Goal: Information Seeking & Learning: Learn about a topic

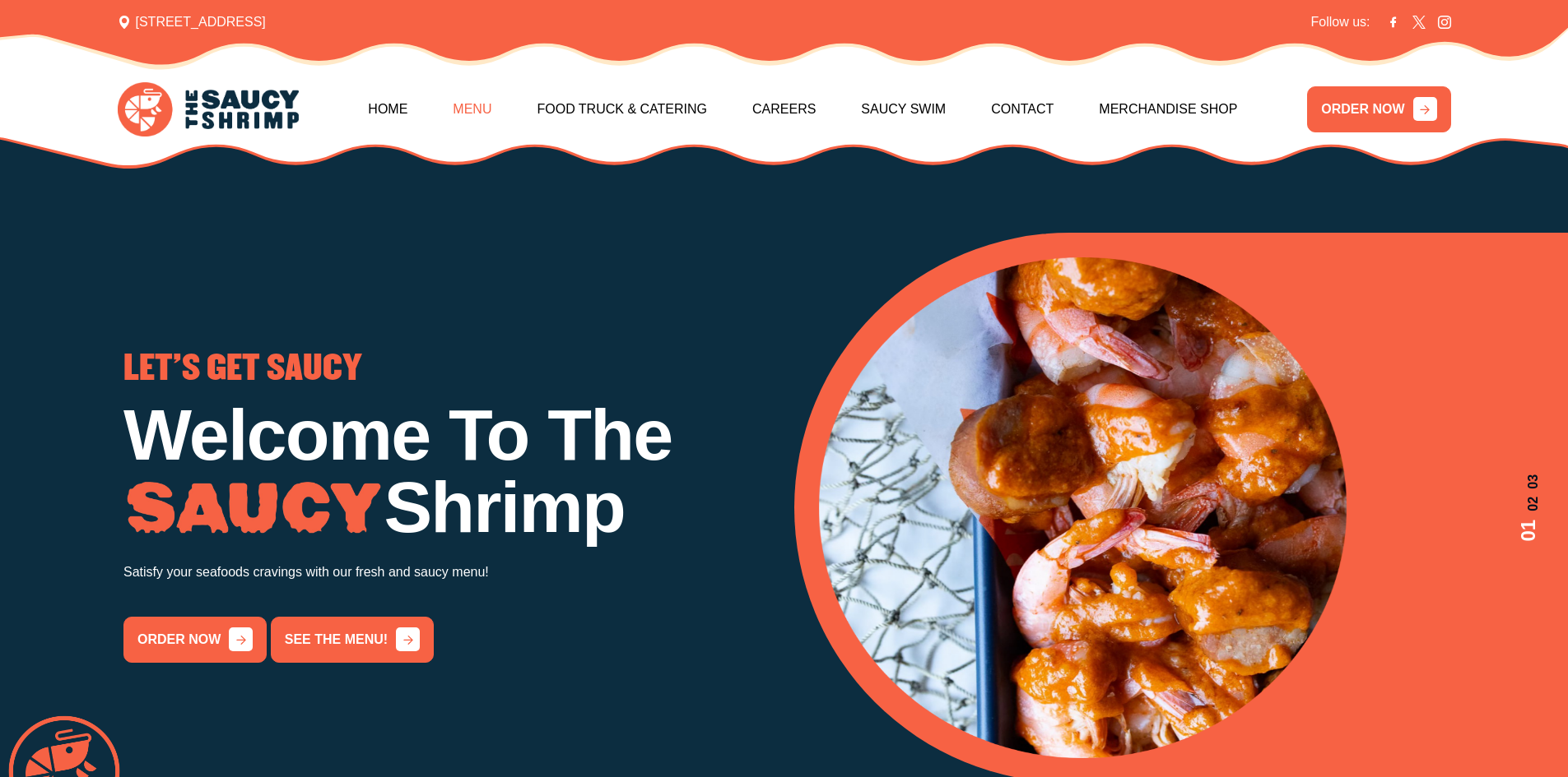
click at [462, 117] on link "Menu" at bounding box center [471, 109] width 39 height 70
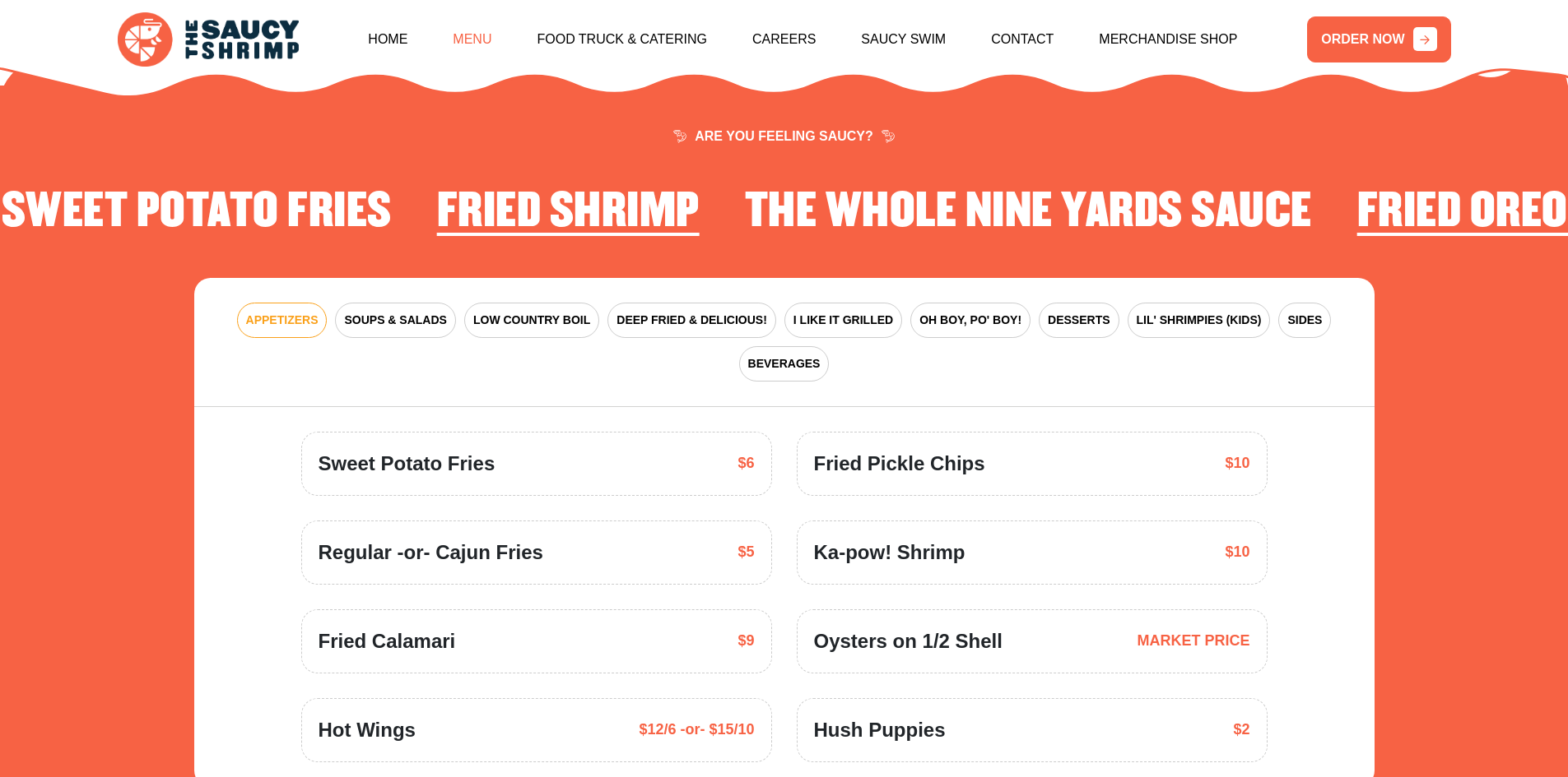
scroll to position [2416, 0]
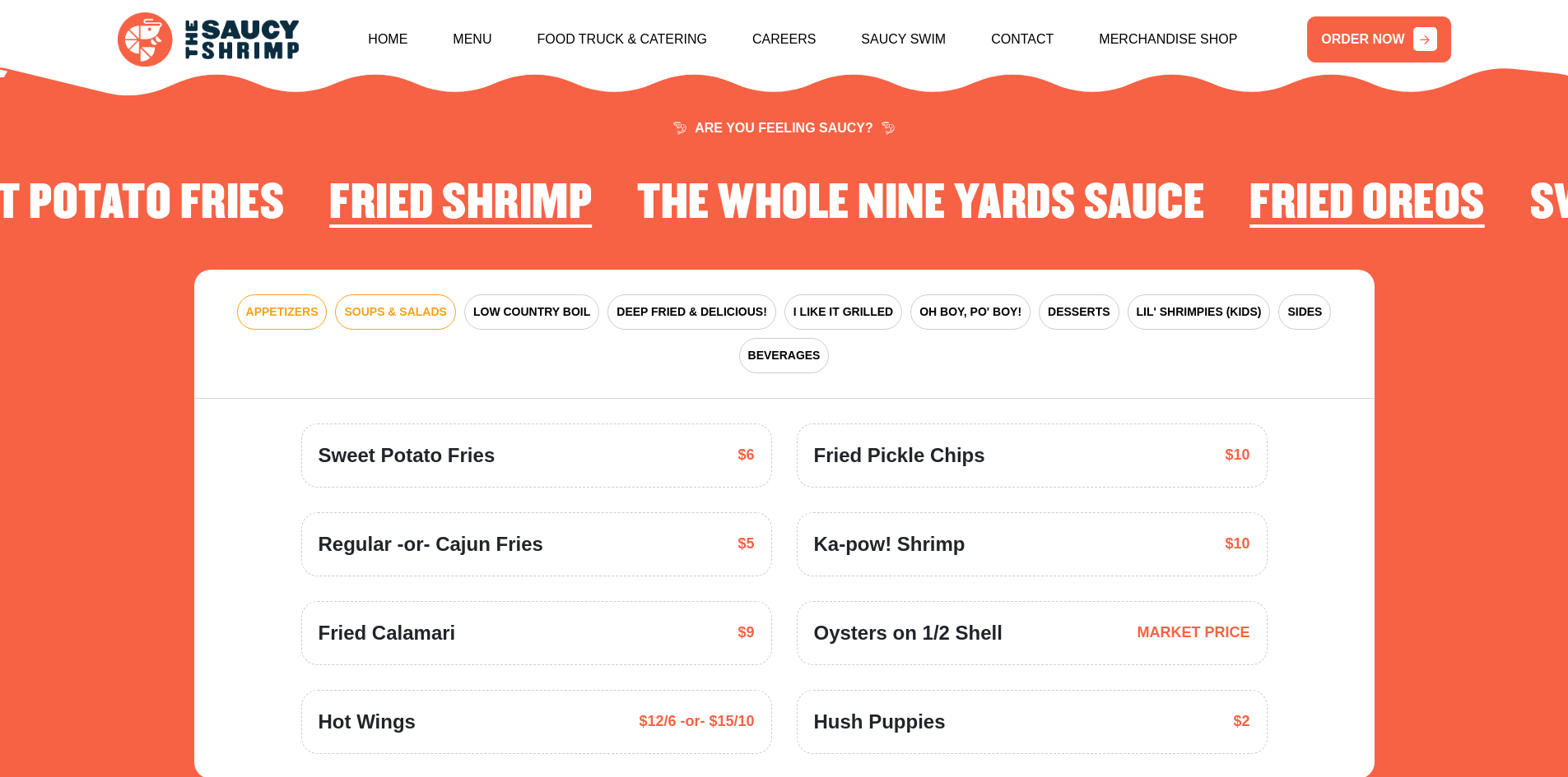
click at [447, 294] on button "SOUPS & SALADS" at bounding box center [395, 312] width 120 height 36
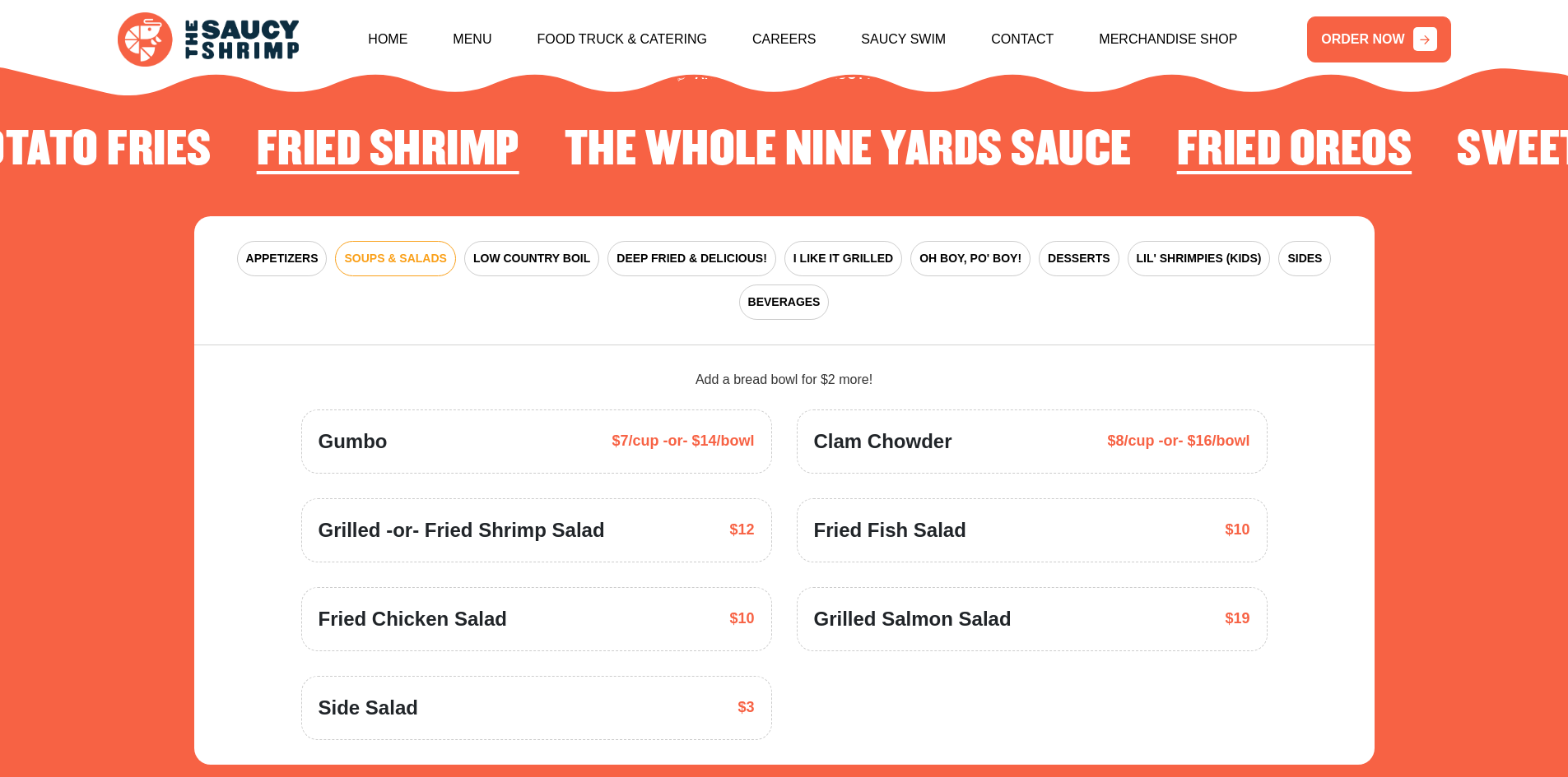
scroll to position [2498, 0]
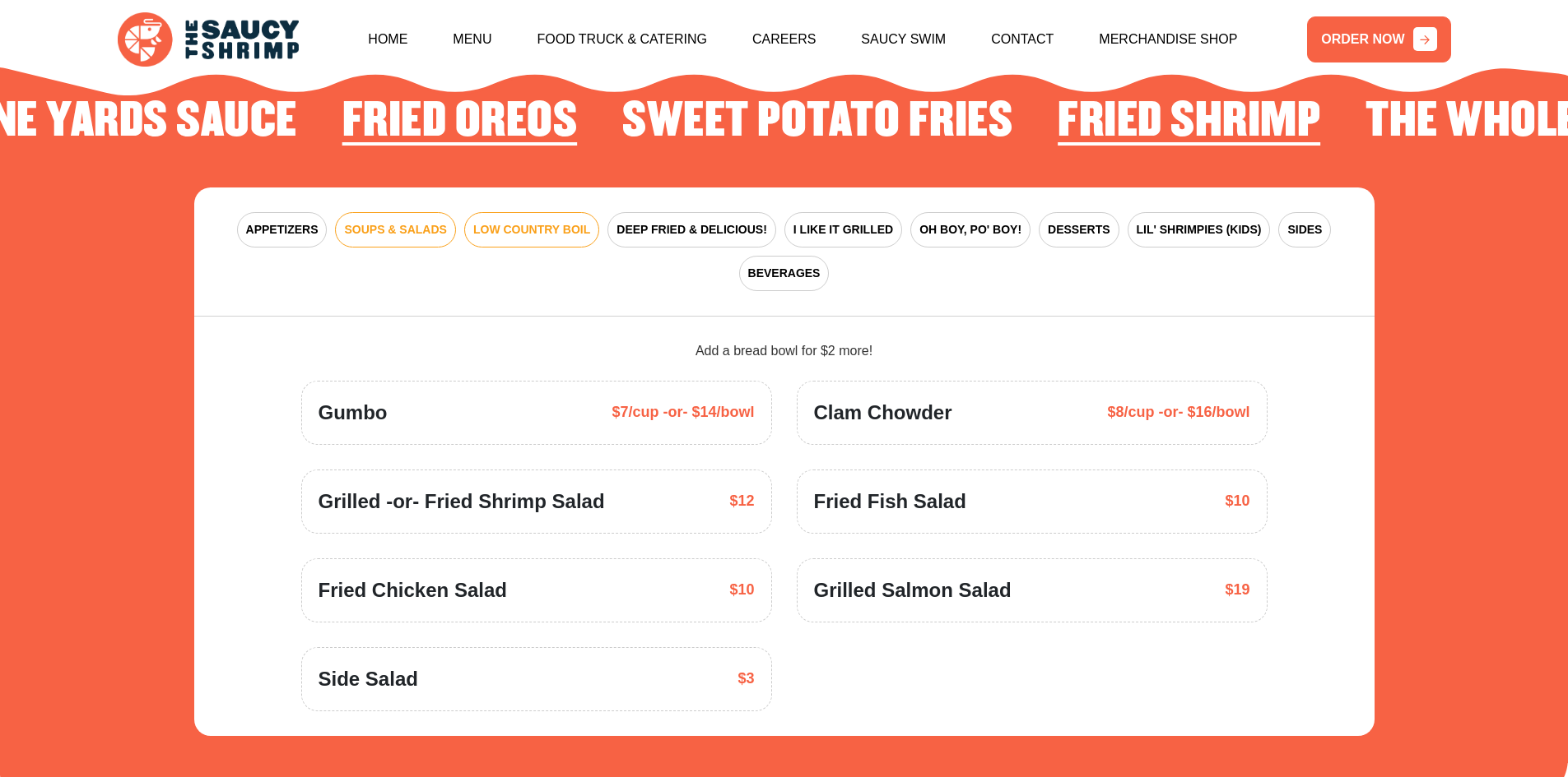
click at [528, 212] on button "LOW COUNTRY BOIL" at bounding box center [532, 230] width 135 height 36
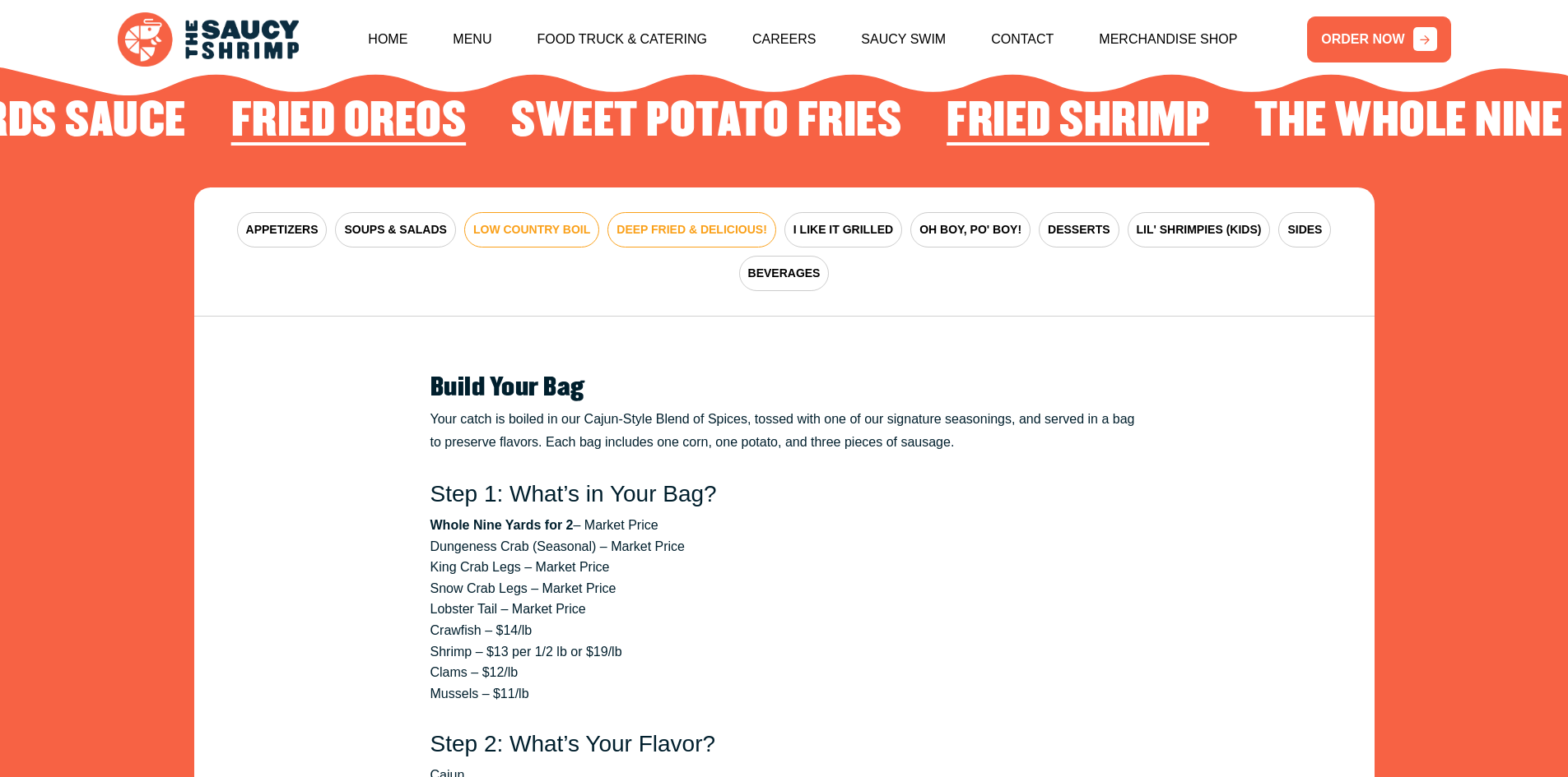
click at [679, 212] on button "DEEP FRIED & DELICIOUS!" at bounding box center [691, 230] width 168 height 36
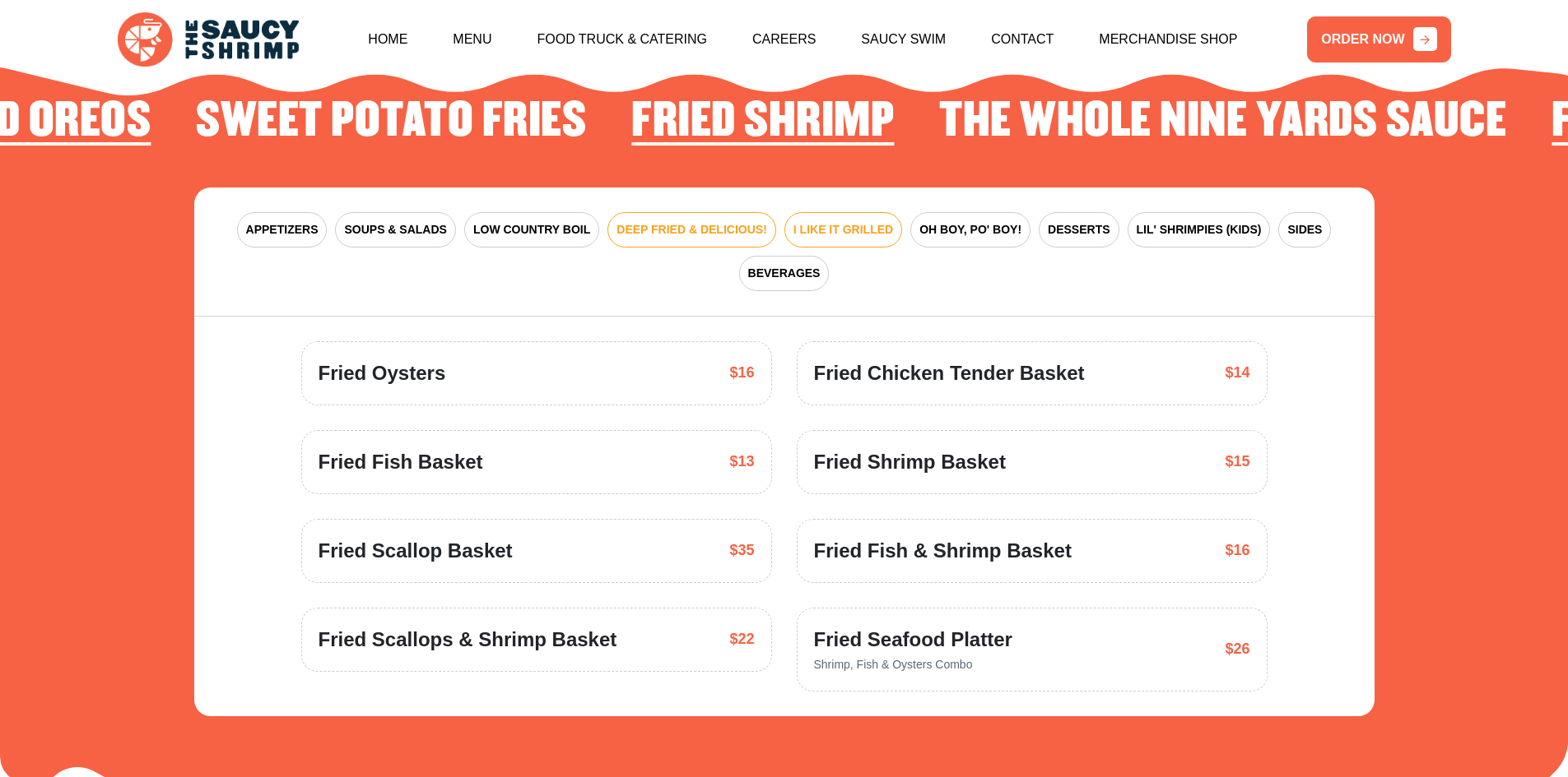
click at [829, 221] on span "I LIKE IT GRILLED" at bounding box center [843, 229] width 100 height 17
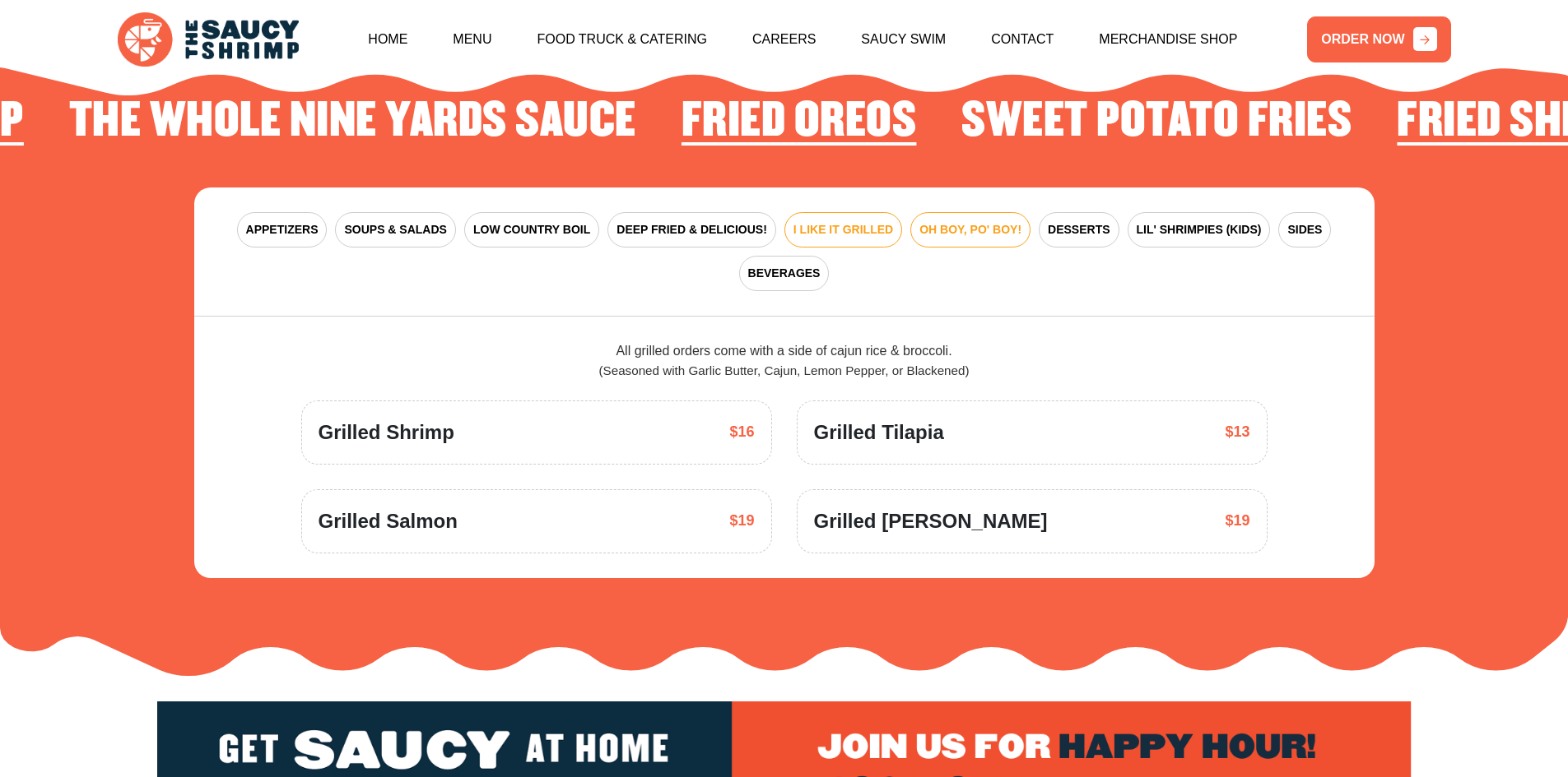
click at [996, 221] on span "OH BOY, PO' BOY!" at bounding box center [970, 229] width 102 height 17
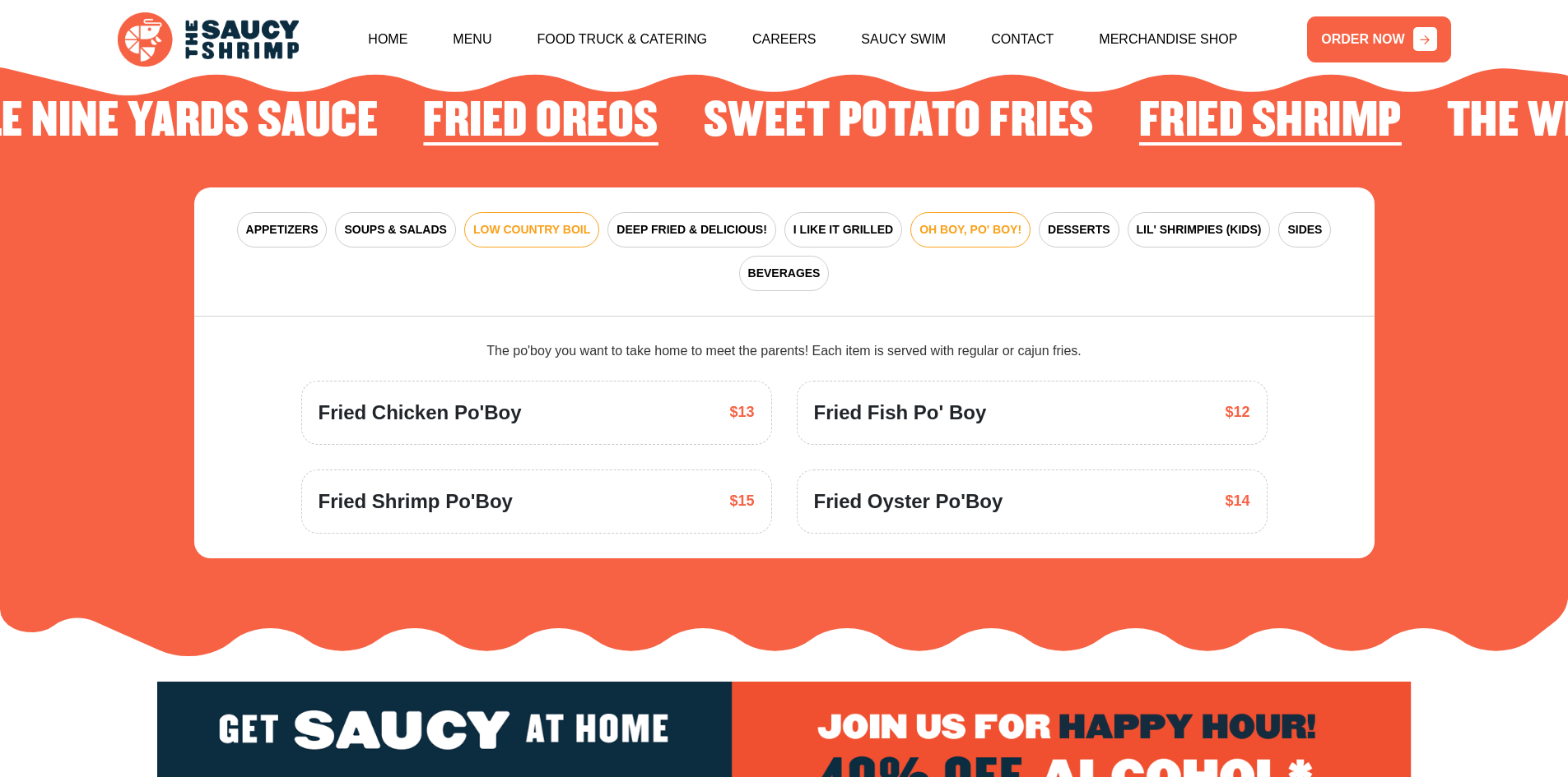
click at [527, 221] on span "LOW COUNTRY BOIL" at bounding box center [531, 229] width 117 height 17
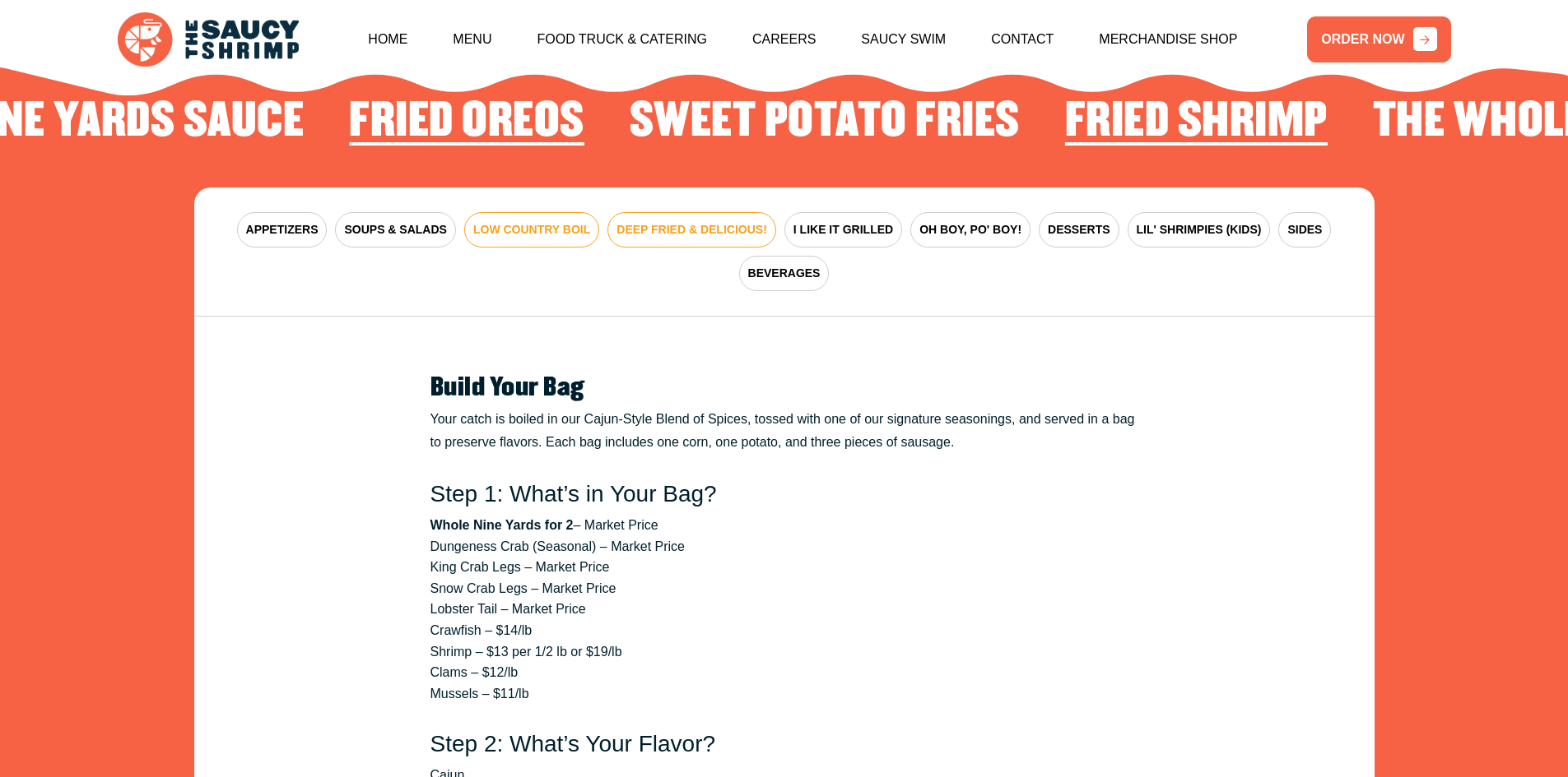
click at [681, 218] on button "DEEP FRIED & DELICIOUS!" at bounding box center [691, 230] width 168 height 36
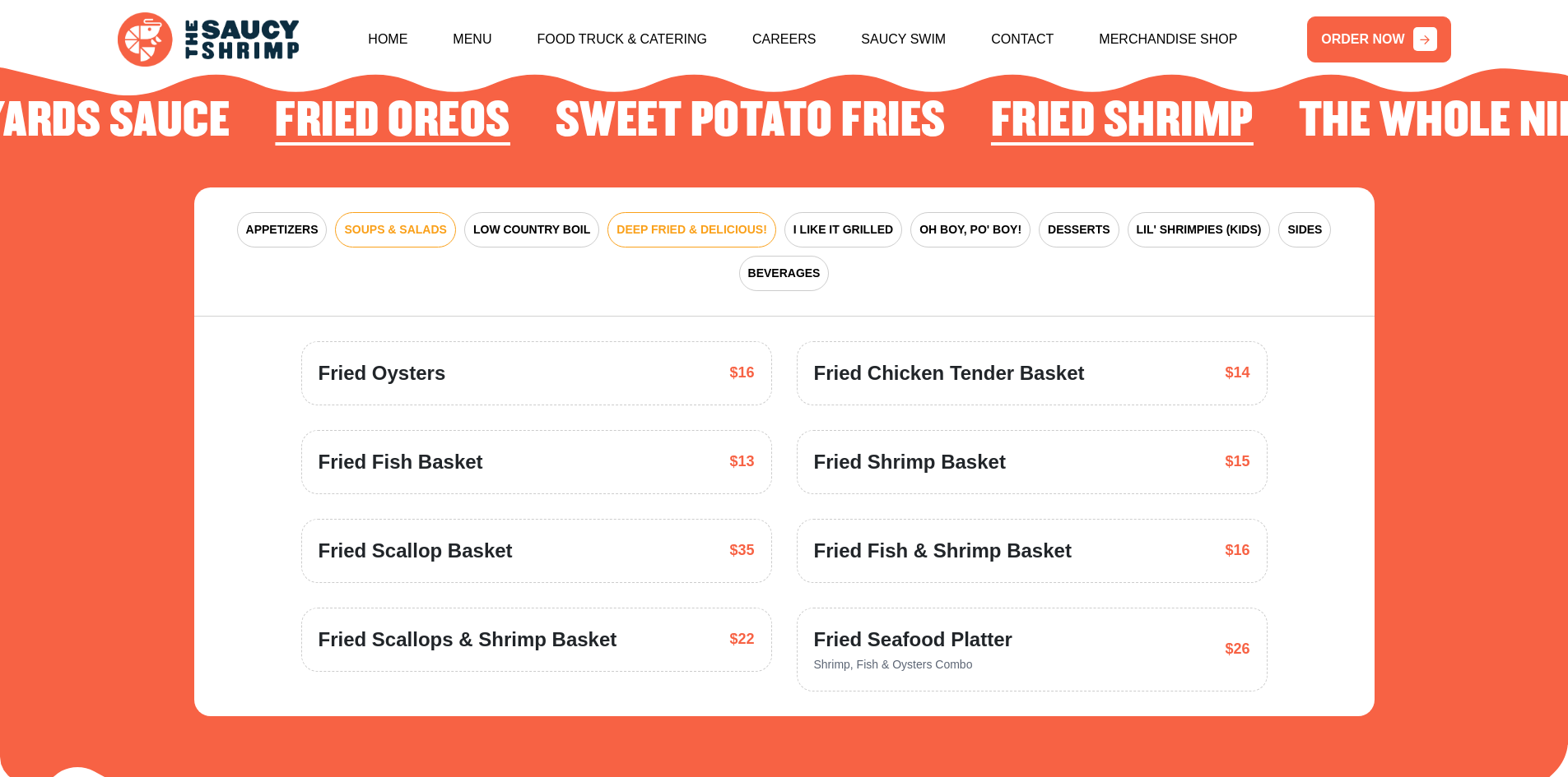
click at [424, 223] on button "SOUPS & SALADS" at bounding box center [395, 230] width 120 height 36
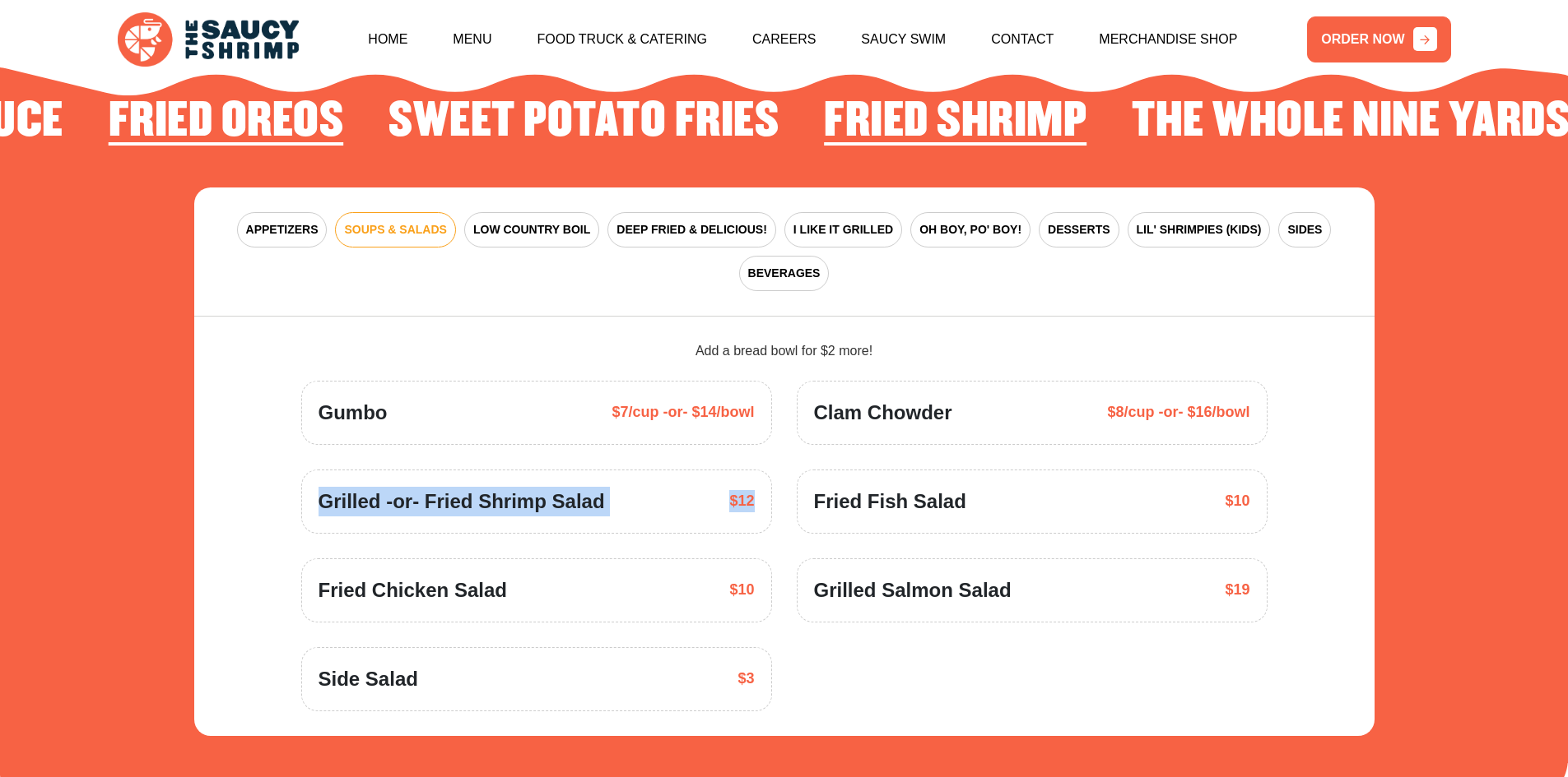
drag, startPoint x: 762, startPoint y: 473, endPoint x: 185, endPoint y: 468, distance: 577.0
click at [185, 468] on section "ARE YOU FEELING SAUCY? Fried Shrimp The Whole Nine Yards Sauce Fried Oreos Swee…" at bounding box center [784, 387] width 1568 height 894
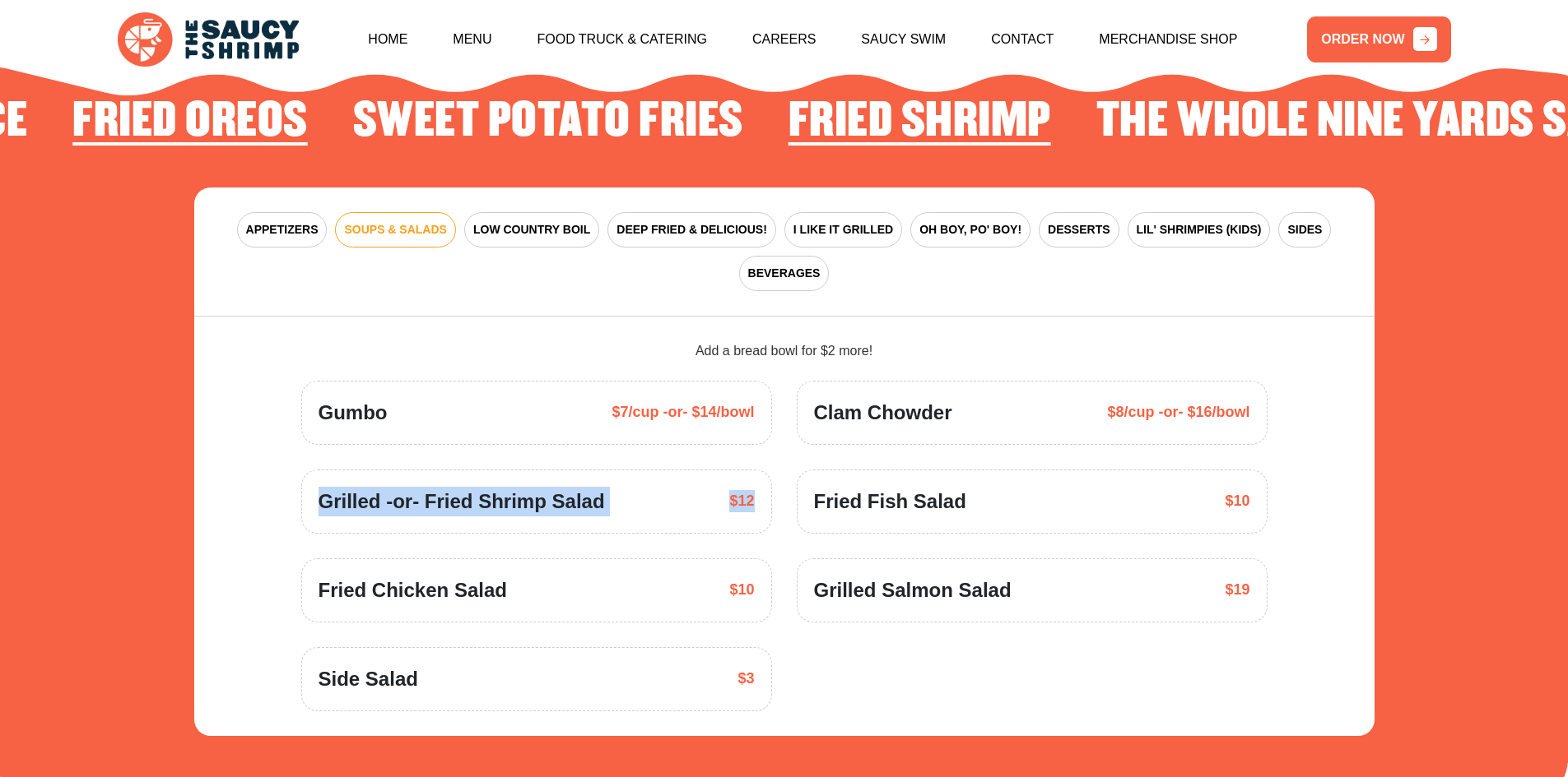
click at [306, 470] on div "Grilled -or- Fried Shrimp Salad $12" at bounding box center [536, 502] width 471 height 64
